Goal: Find specific page/section: Find specific page/section

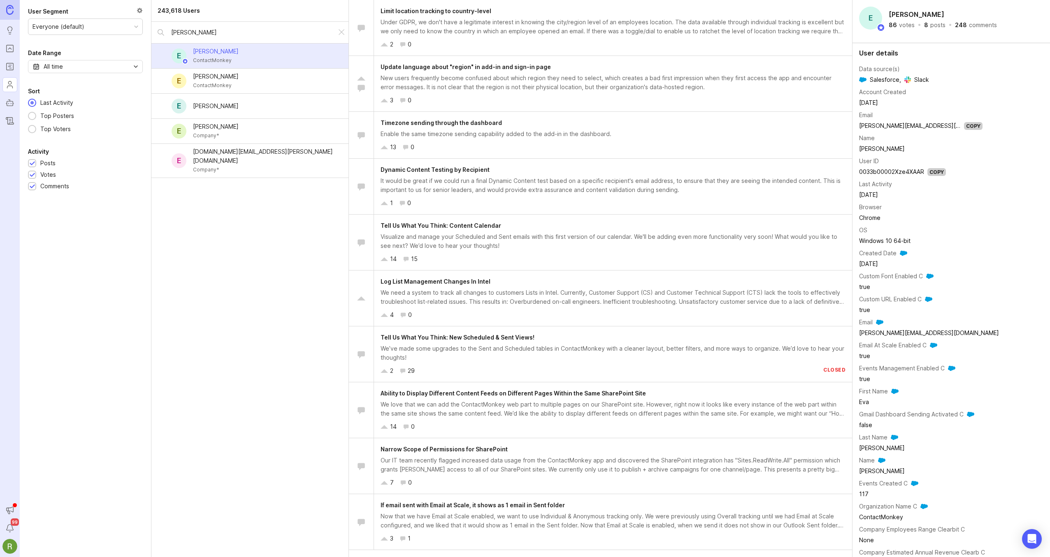
click at [7, 70] on icon "Roadmaps" at bounding box center [9, 67] width 9 height 10
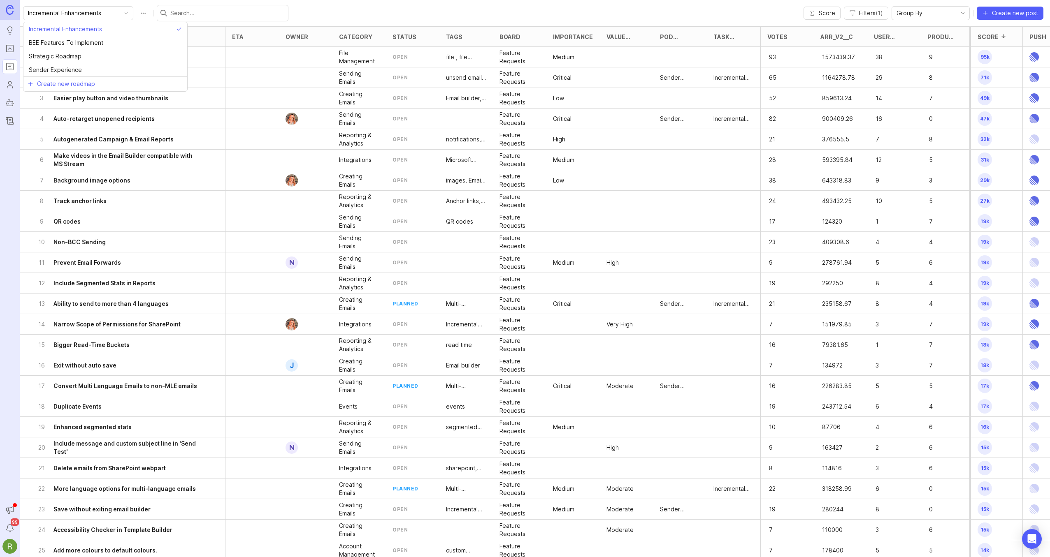
click at [96, 12] on input "Incremental Enhancements" at bounding box center [73, 13] width 91 height 9
click at [84, 70] on li "Sender Experience" at bounding box center [105, 70] width 164 height 14
type input "Sender Experience"
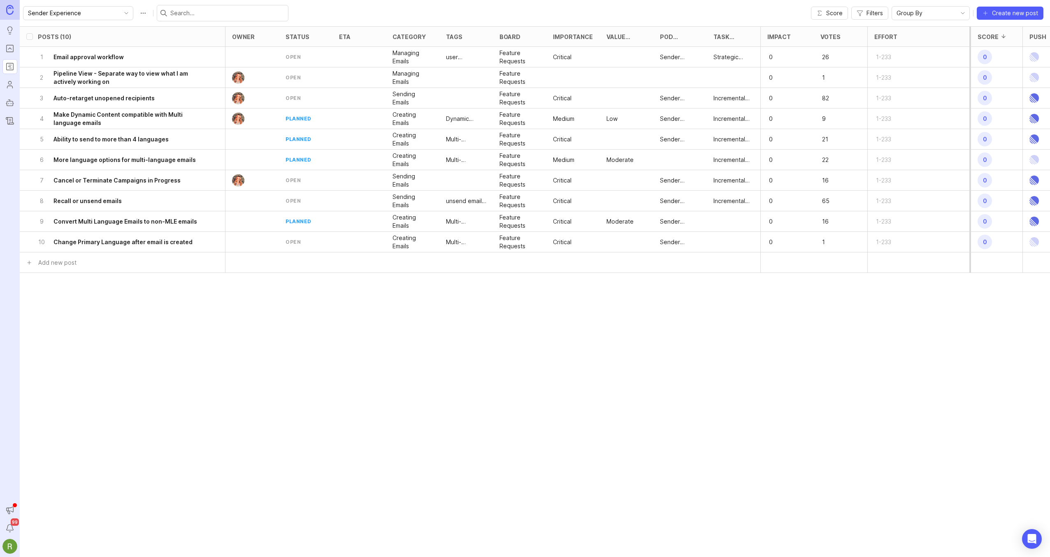
click at [912, 16] on span "Group By" at bounding box center [909, 13] width 26 height 9
click at [932, 86] on li "Importance" at bounding box center [931, 84] width 77 height 14
